Goal: Submit feedback/report problem

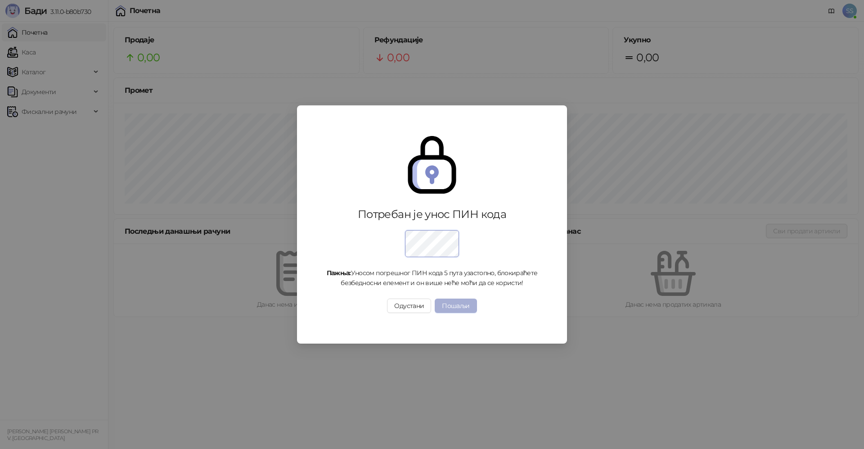
click at [454, 305] on button "Пошаљи" at bounding box center [456, 305] width 42 height 14
